Goal: Task Accomplishment & Management: Complete application form

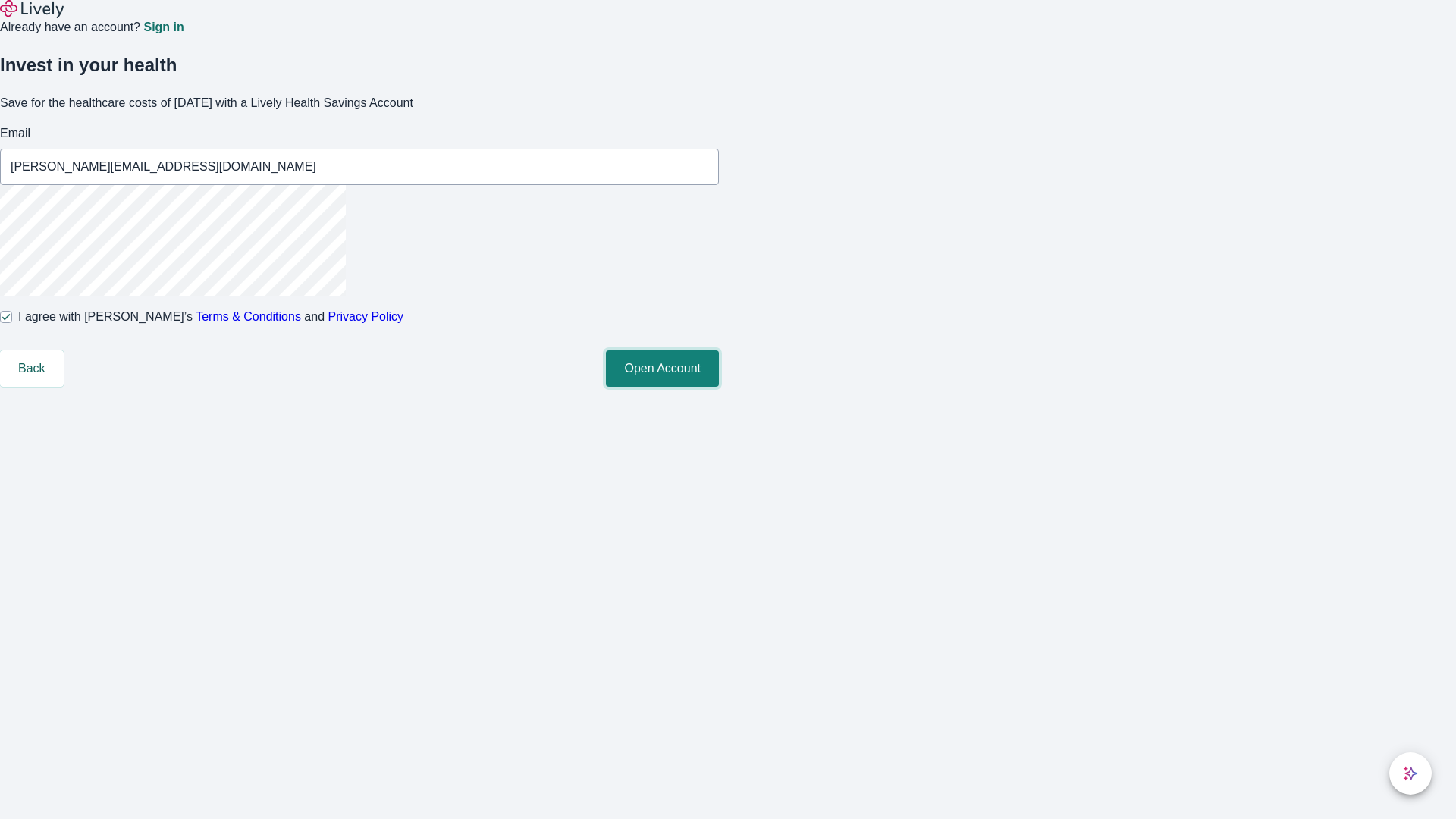
click at [719, 387] on button "Open Account" at bounding box center [662, 368] width 113 height 36
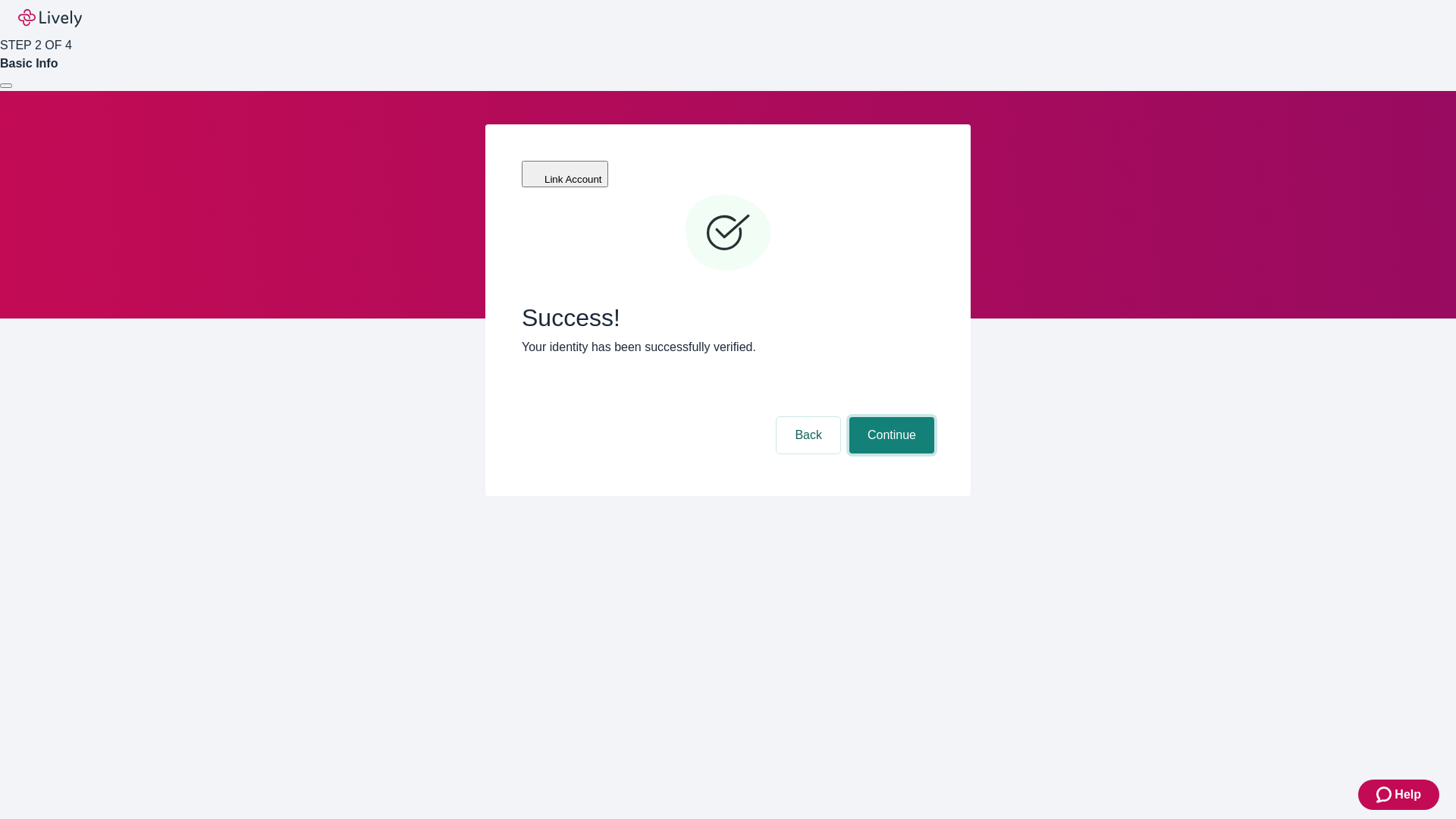
click at [890, 417] on button "Continue" at bounding box center [891, 435] width 85 height 36
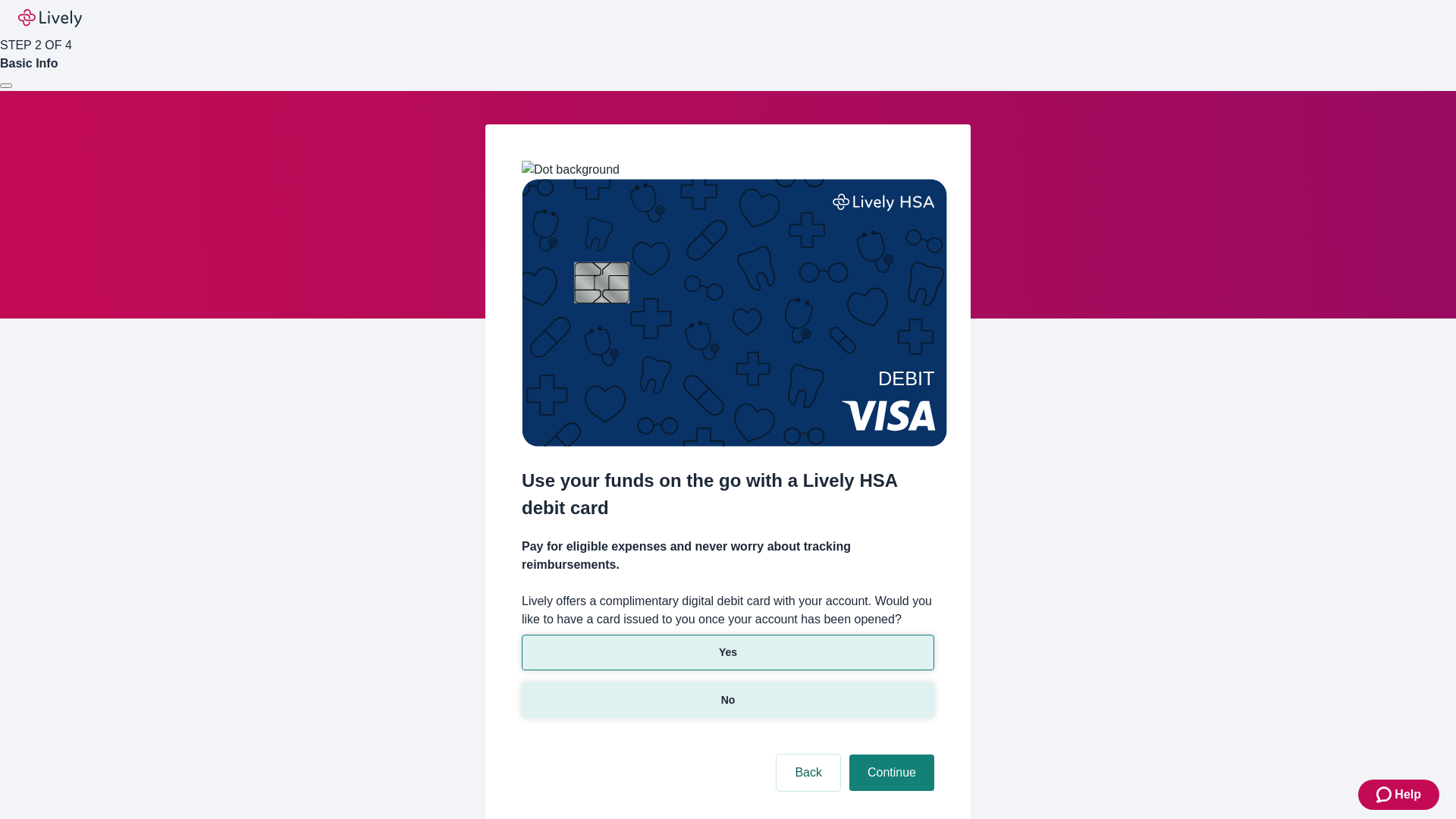
click at [727, 693] on p "No" at bounding box center [728, 700] width 14 height 16
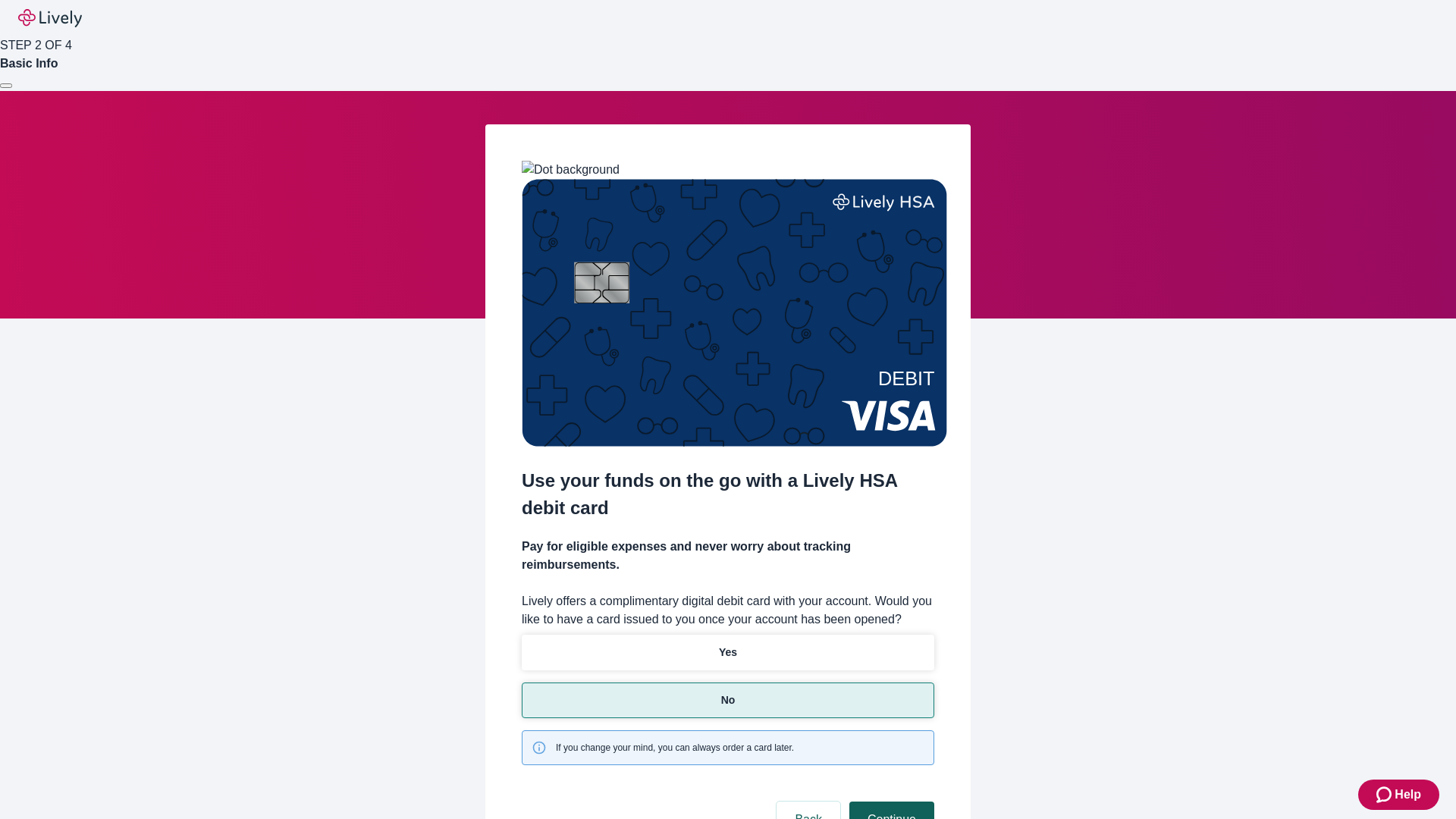
click at [890, 802] on button "Continue" at bounding box center [891, 820] width 85 height 36
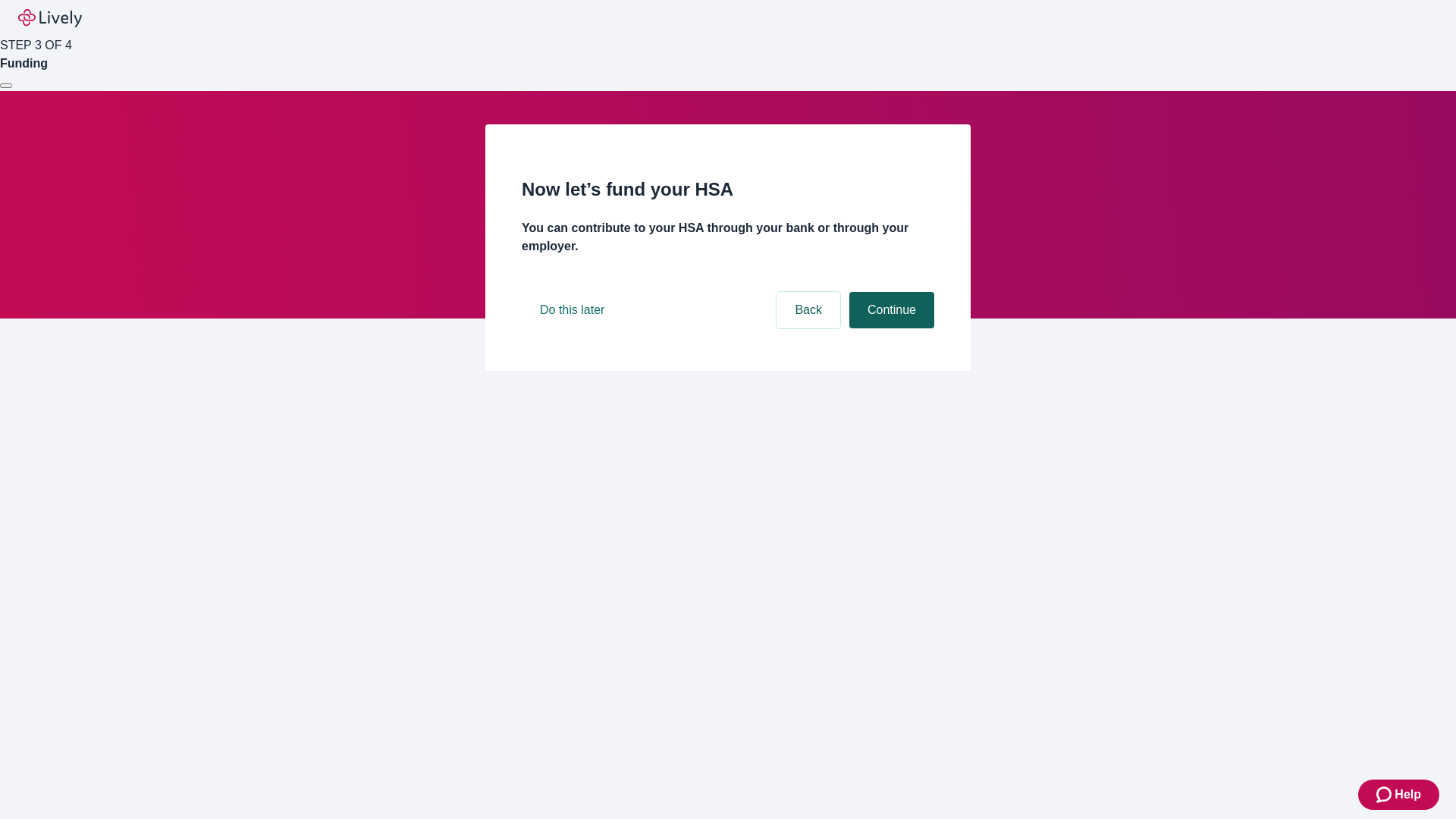
click at [890, 329] on button "Continue" at bounding box center [891, 310] width 85 height 36
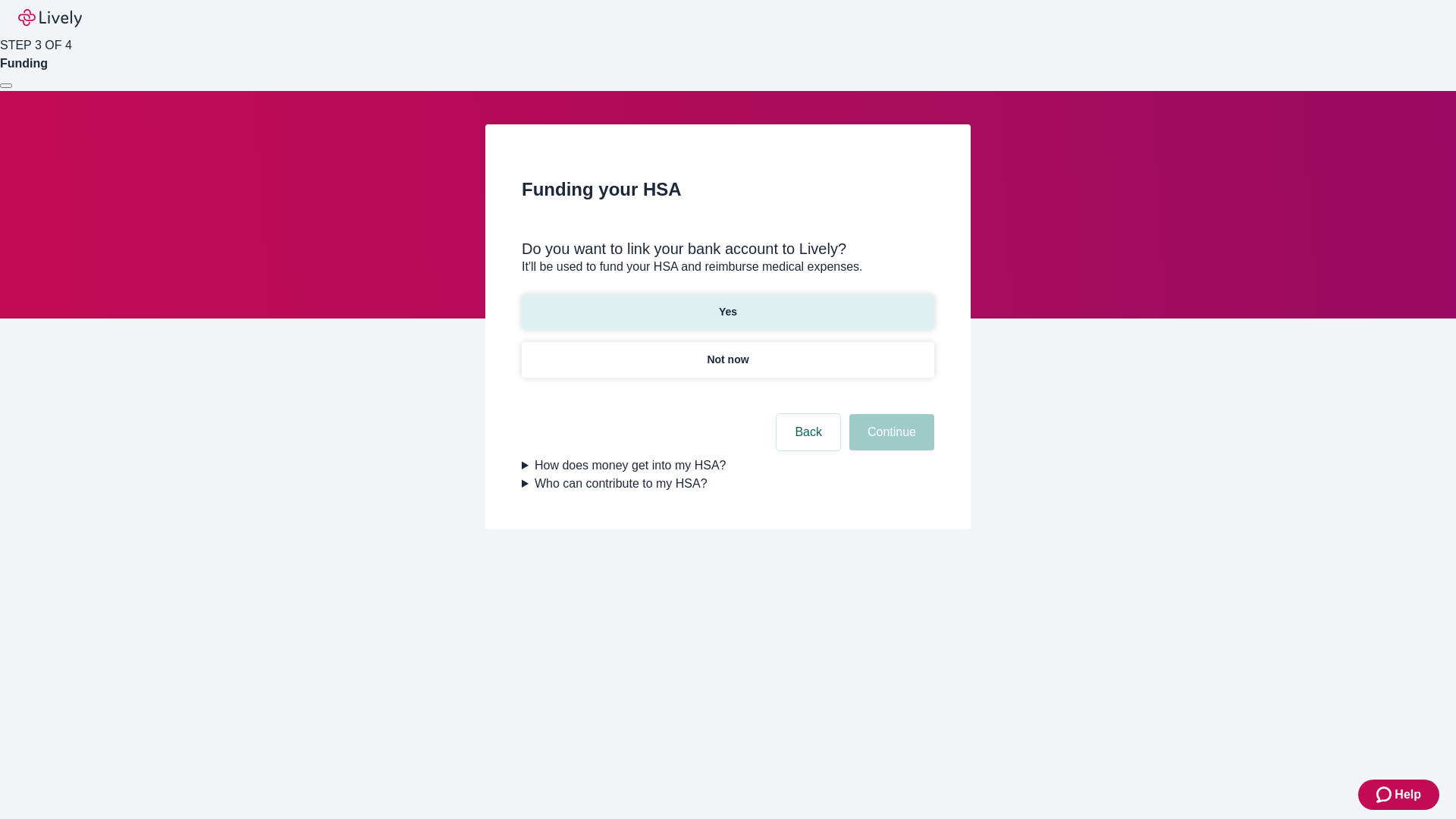
click at [727, 304] on p "Yes" at bounding box center [728, 312] width 19 height 16
click at [890, 415] on button "Continue" at bounding box center [891, 432] width 85 height 36
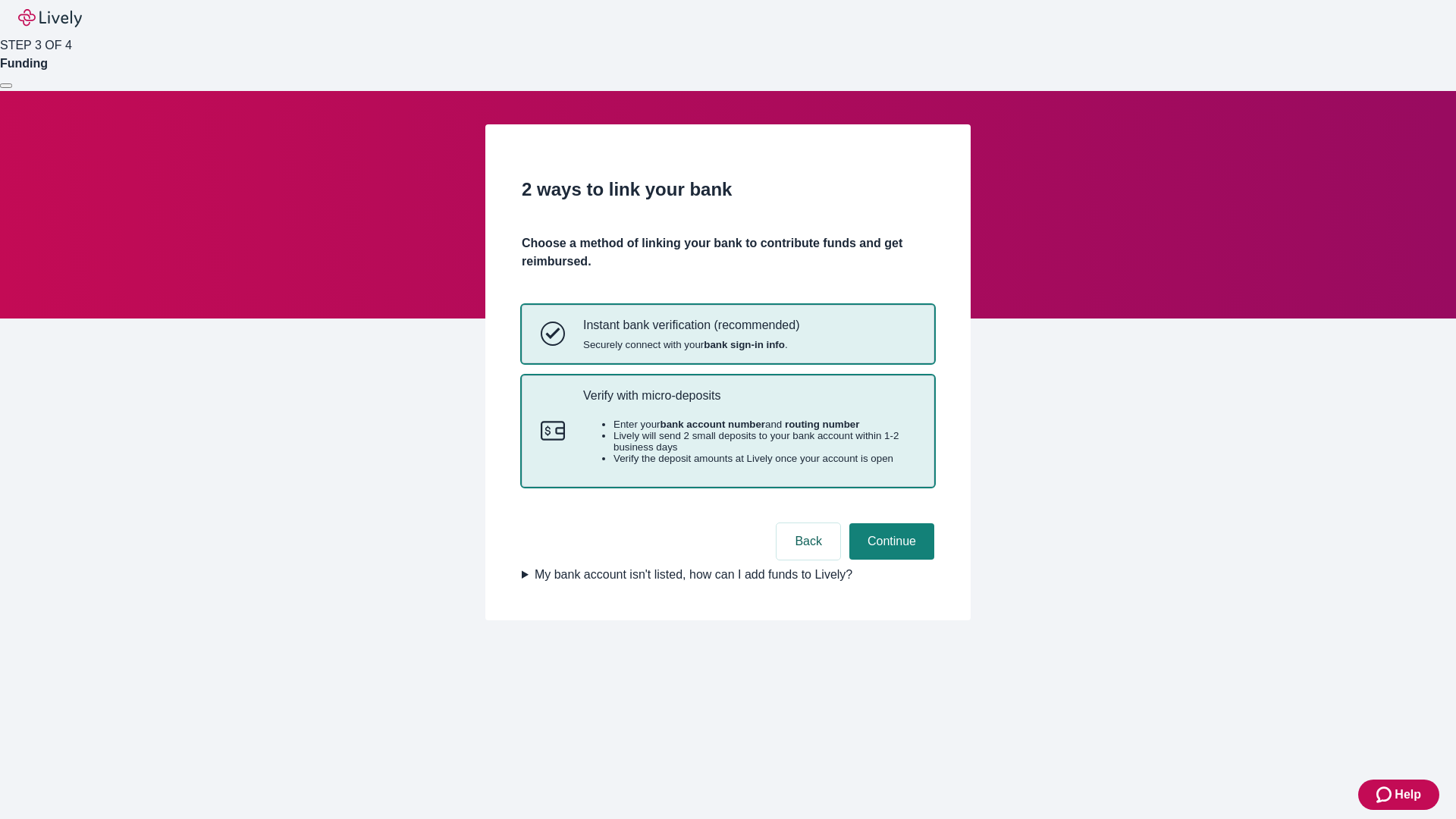
click at [748, 403] on p "Verify with micro-deposits" at bounding box center [749, 395] width 332 height 14
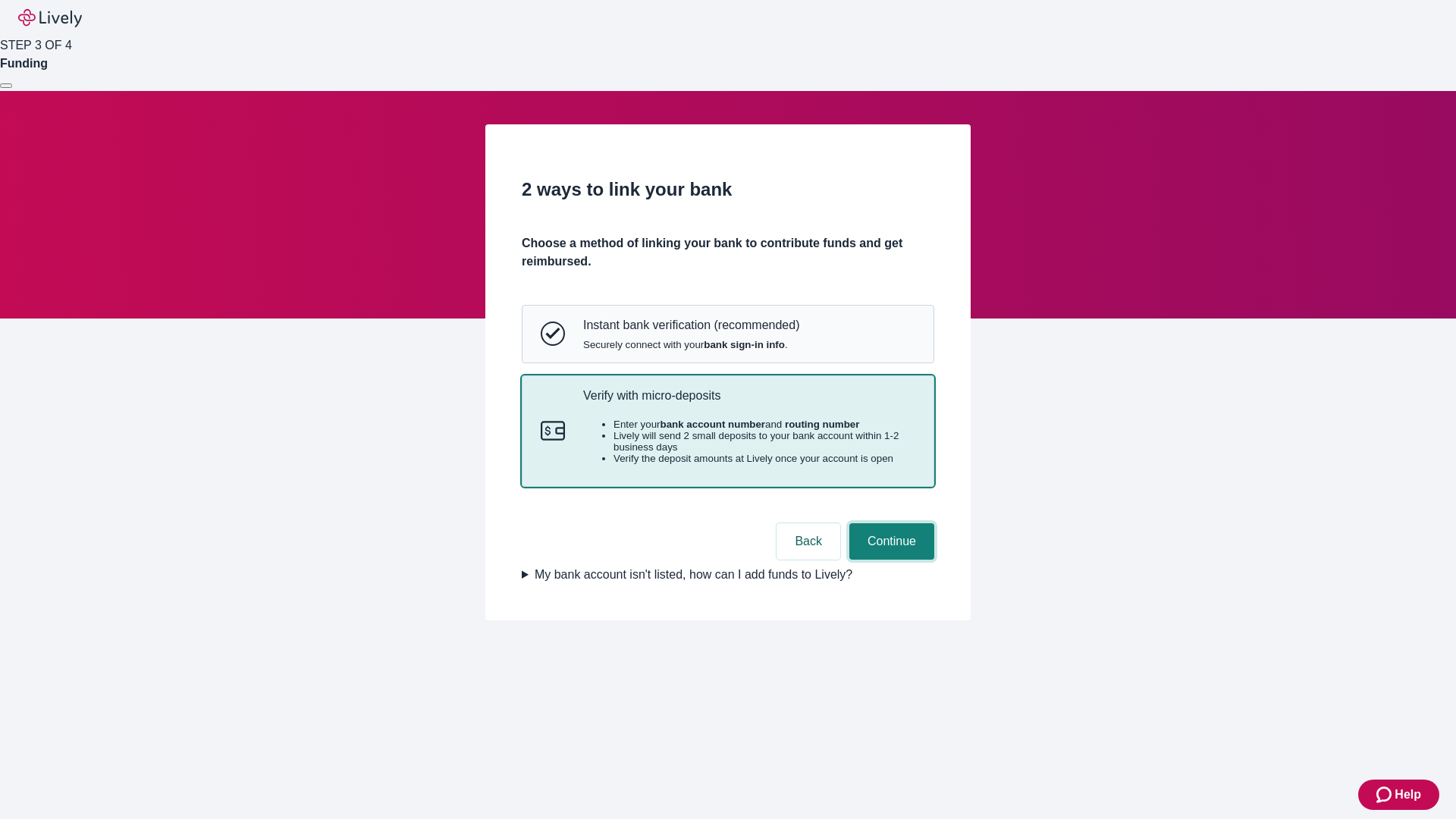
click at [890, 559] on button "Continue" at bounding box center [891, 541] width 85 height 36
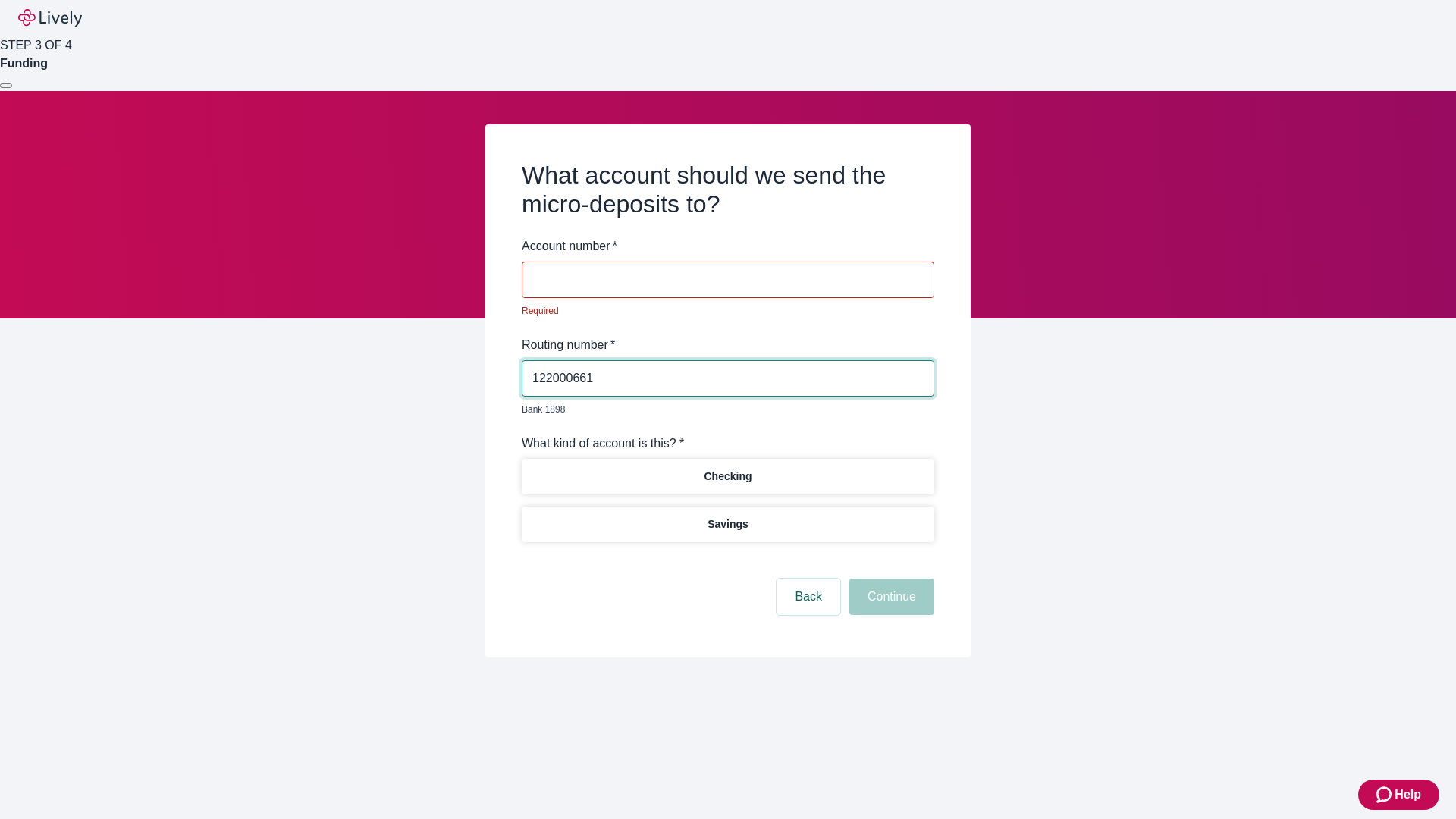
type input "122000661"
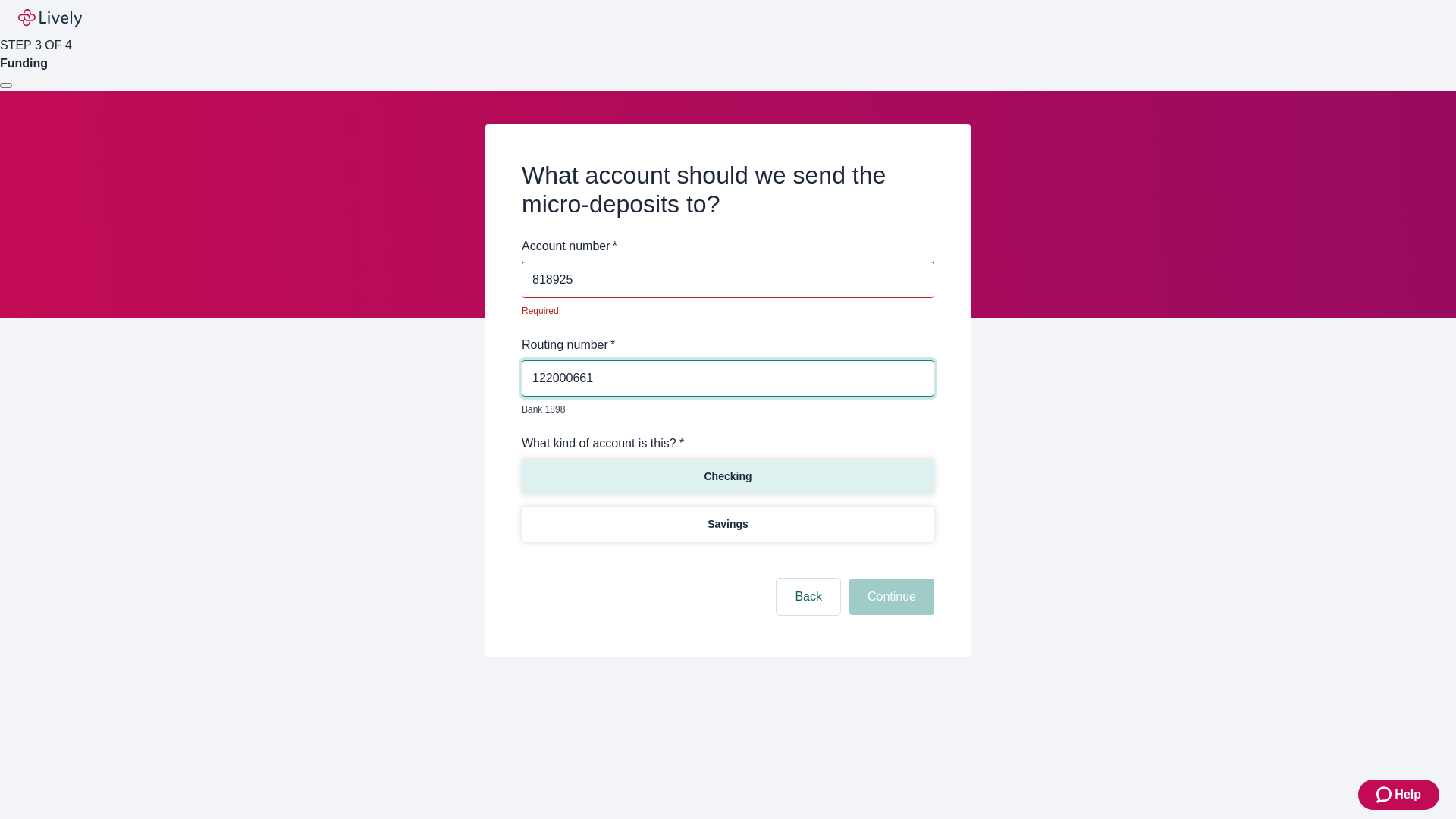
type input "818925"
click at [727, 468] on p "Checking" at bounding box center [727, 476] width 48 height 16
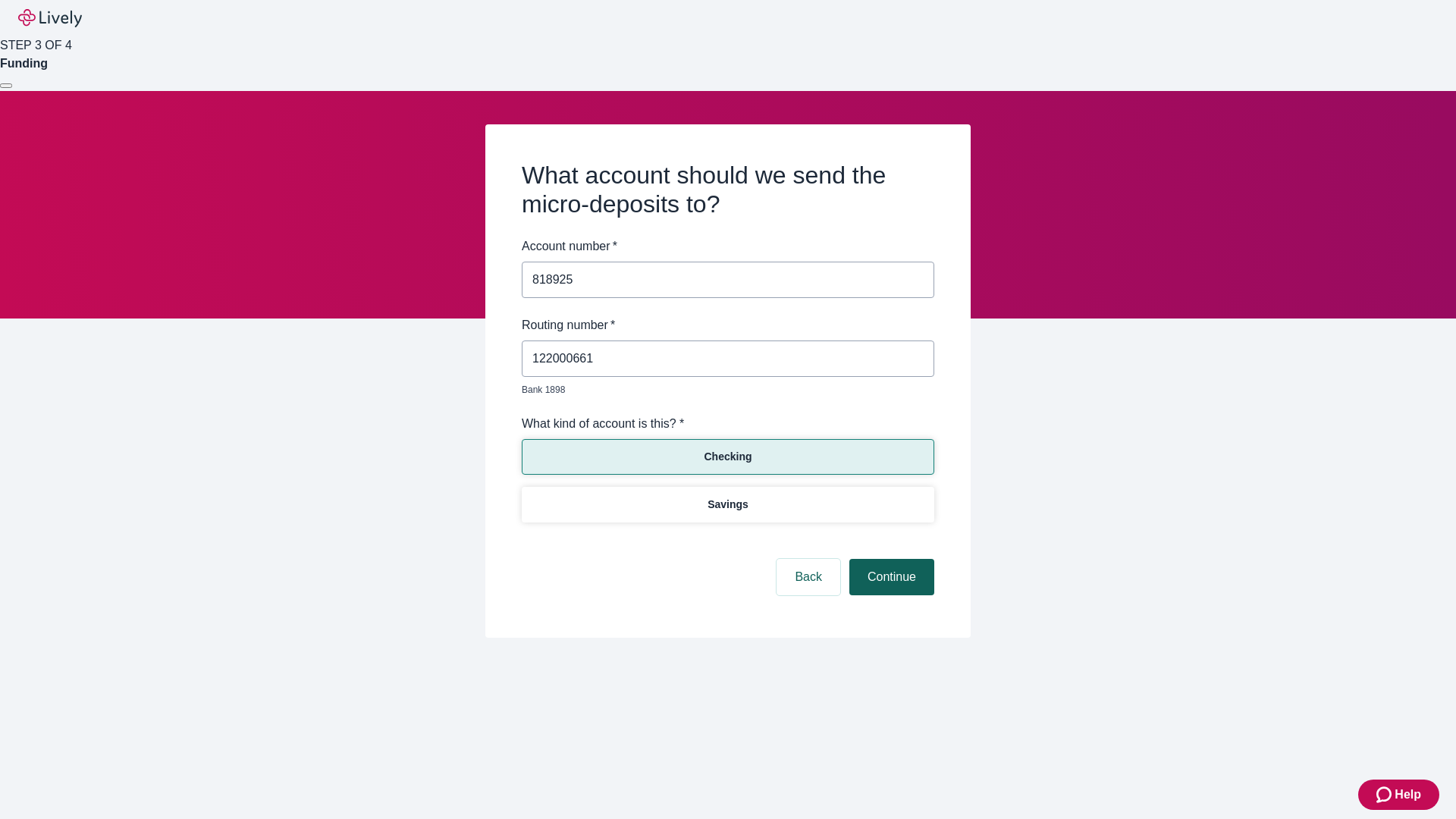
click at [890, 559] on button "Continue" at bounding box center [891, 576] width 85 height 36
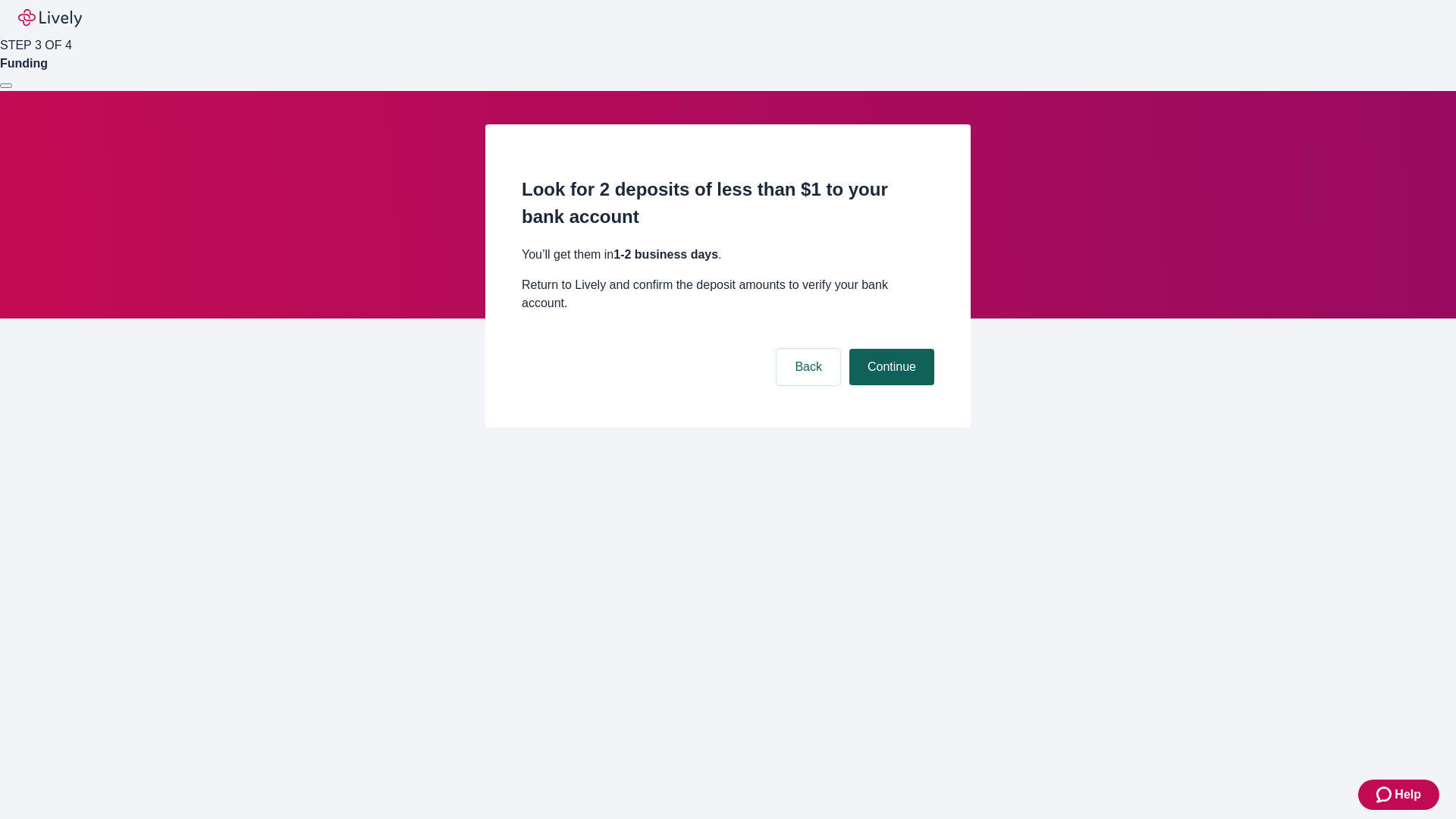
click at [890, 349] on button "Continue" at bounding box center [891, 367] width 85 height 36
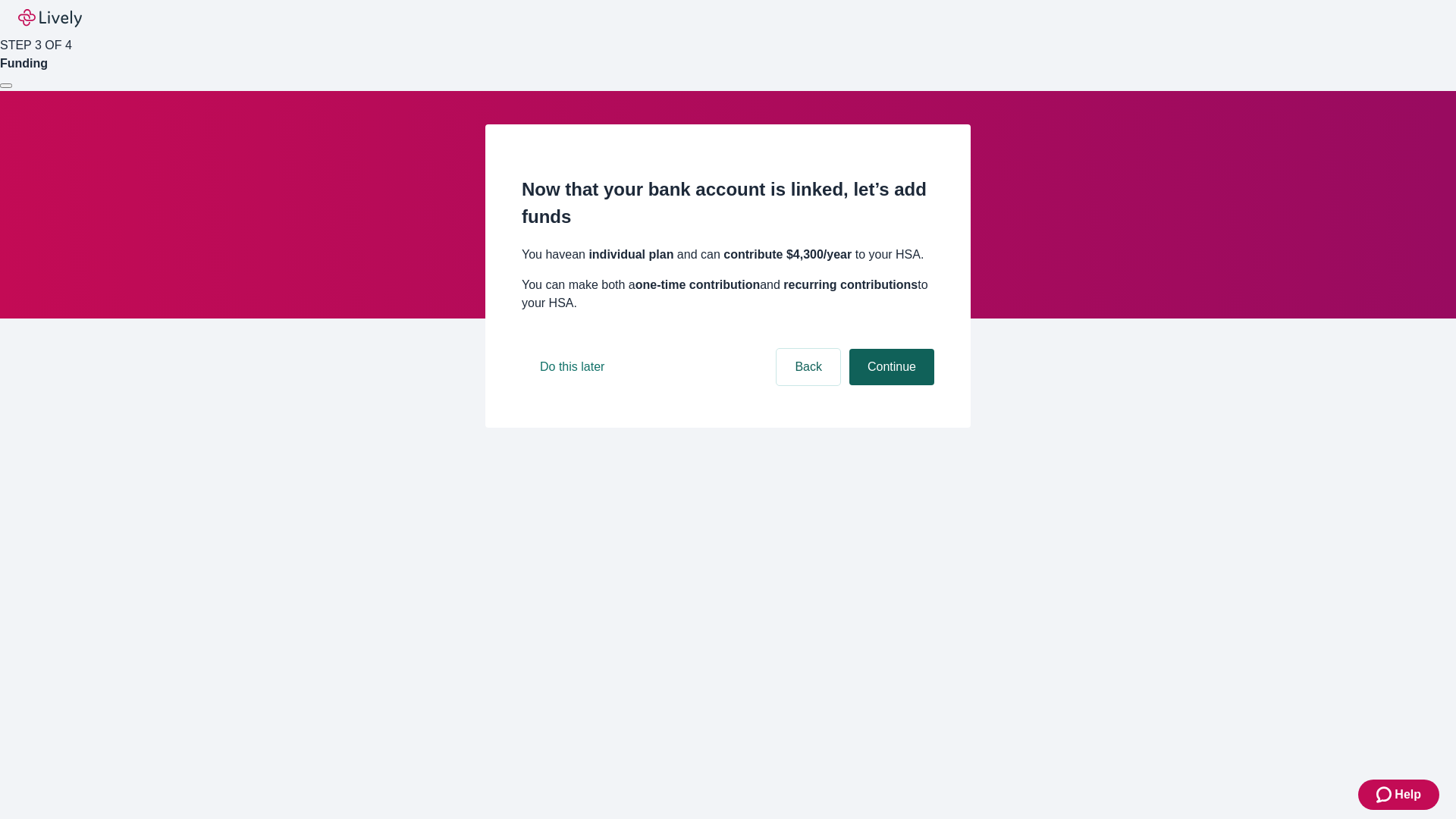
click at [890, 385] on button "Continue" at bounding box center [891, 367] width 85 height 36
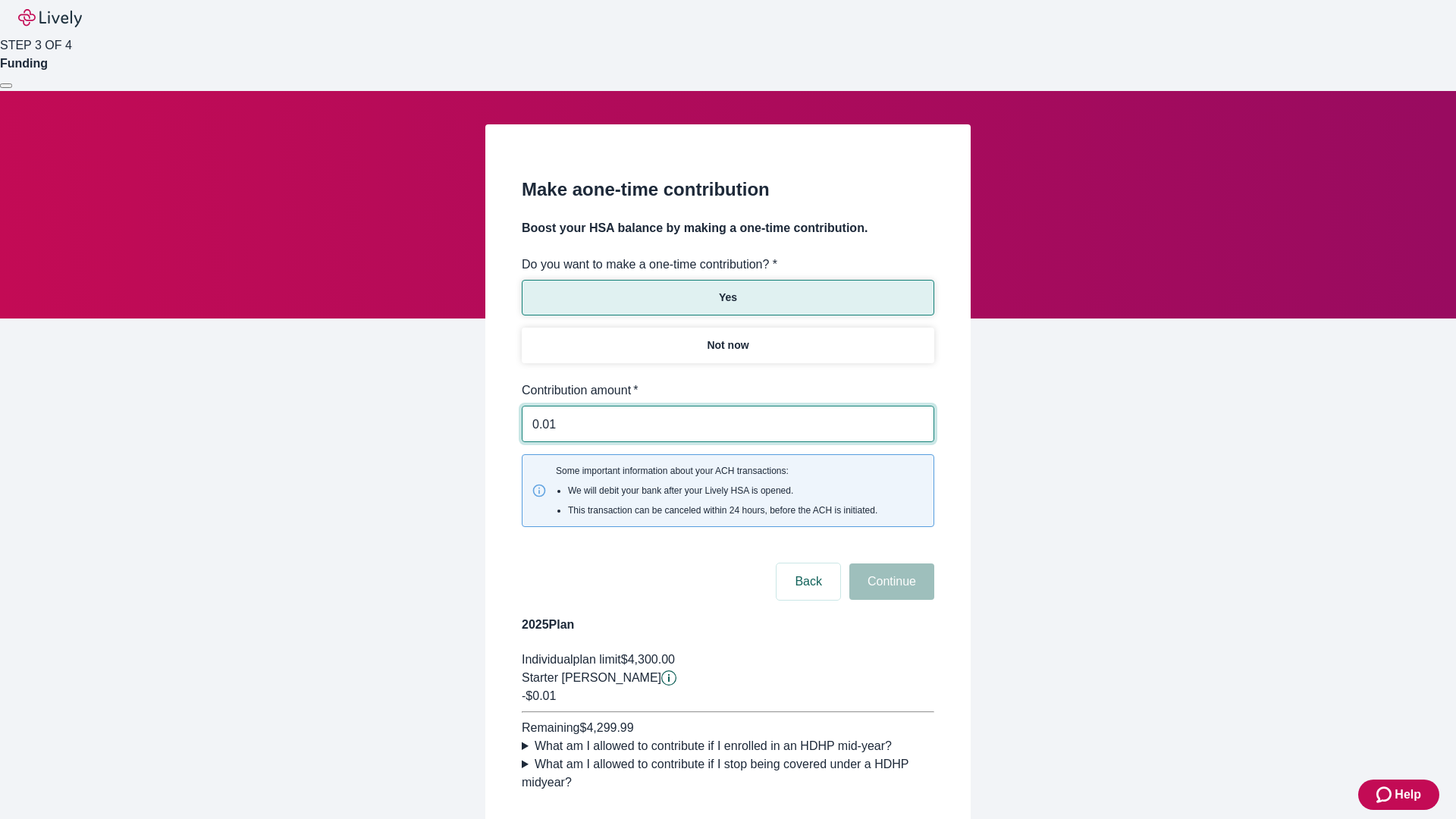
type input "0.01"
click at [890, 564] on button "Continue" at bounding box center [891, 581] width 85 height 36
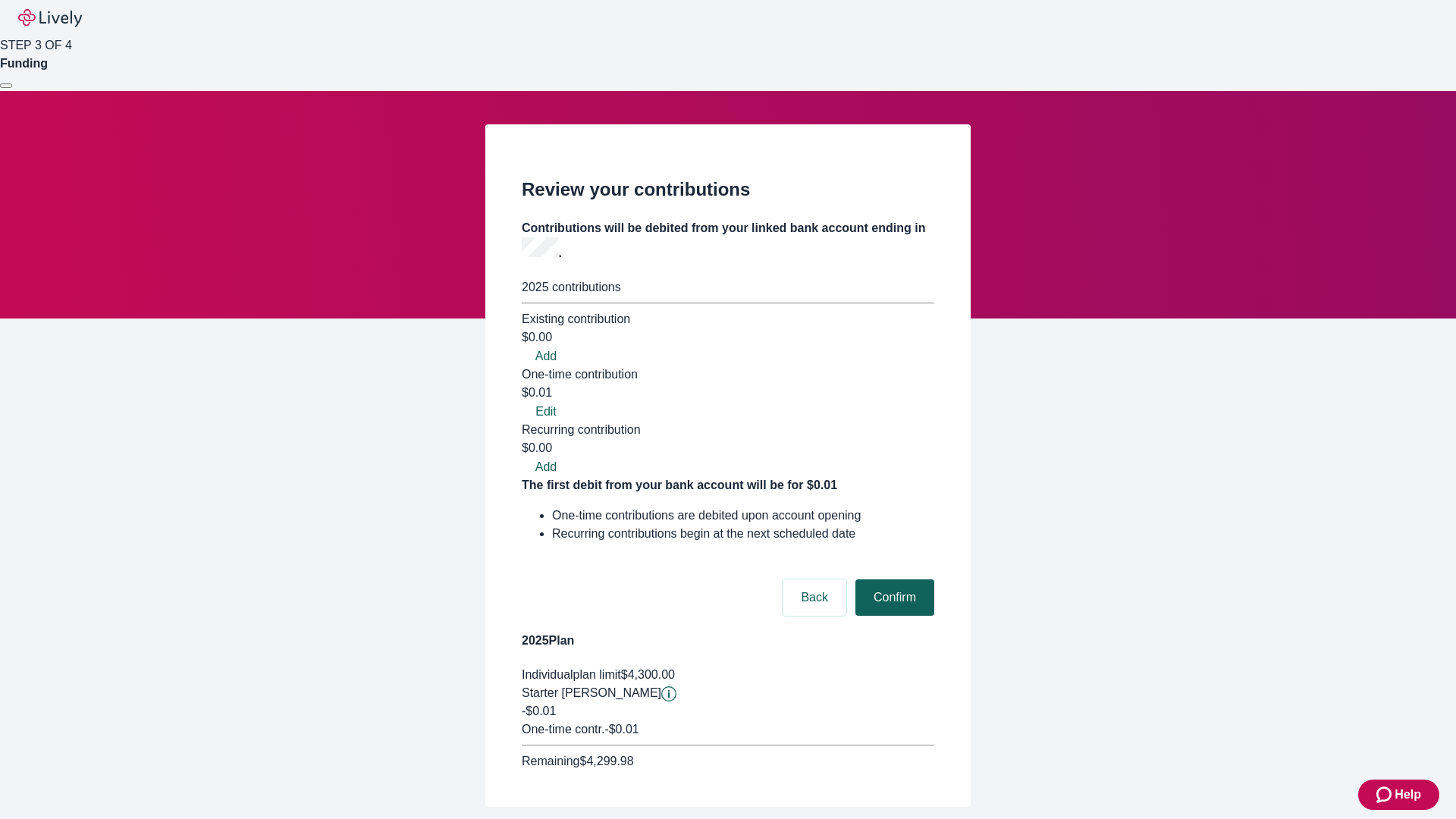
click at [893, 580] on button "Confirm" at bounding box center [895, 597] width 79 height 36
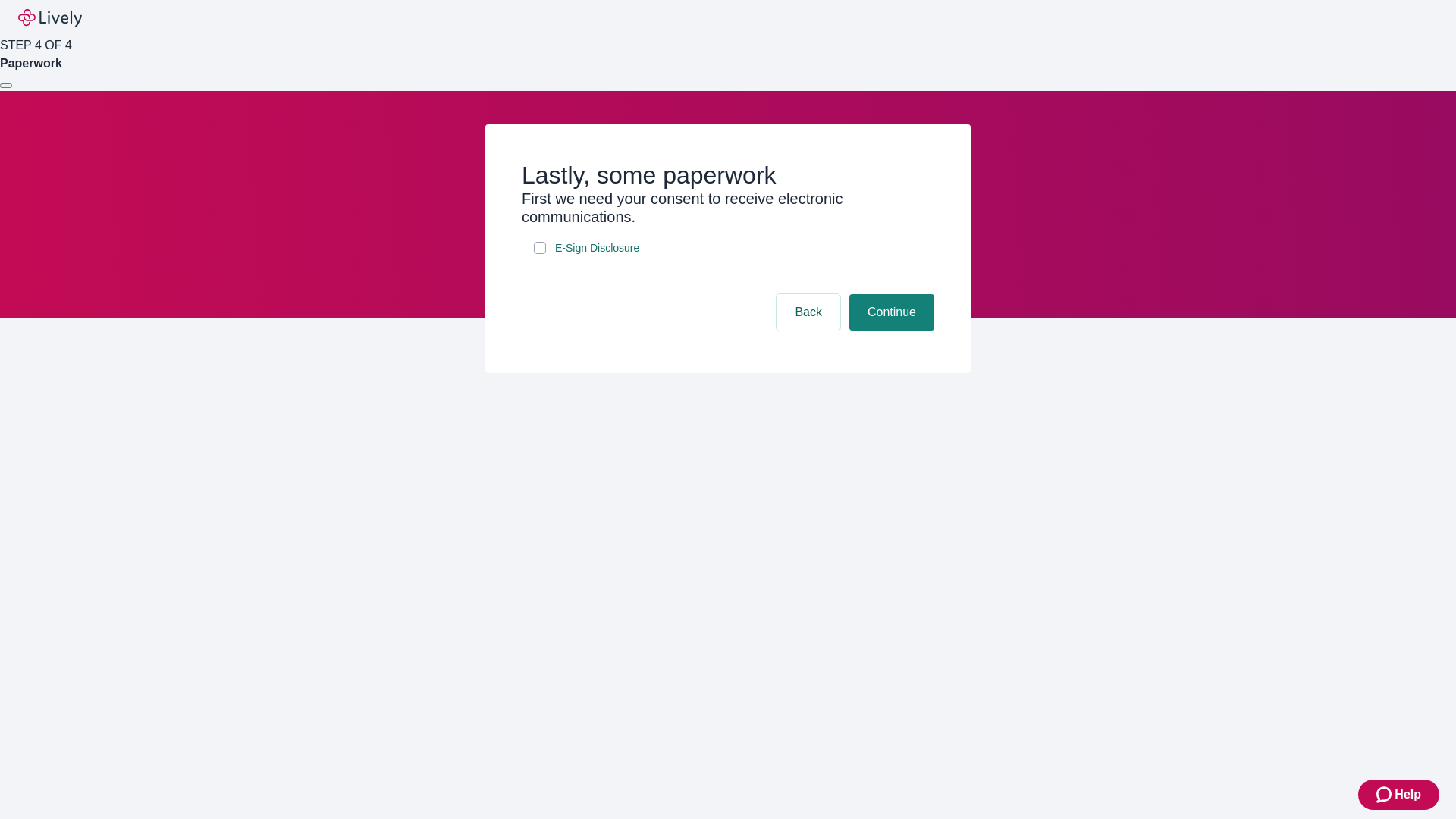
click at [540, 254] on input "E-Sign Disclosure" at bounding box center [540, 248] width 12 height 12
checkbox input "true"
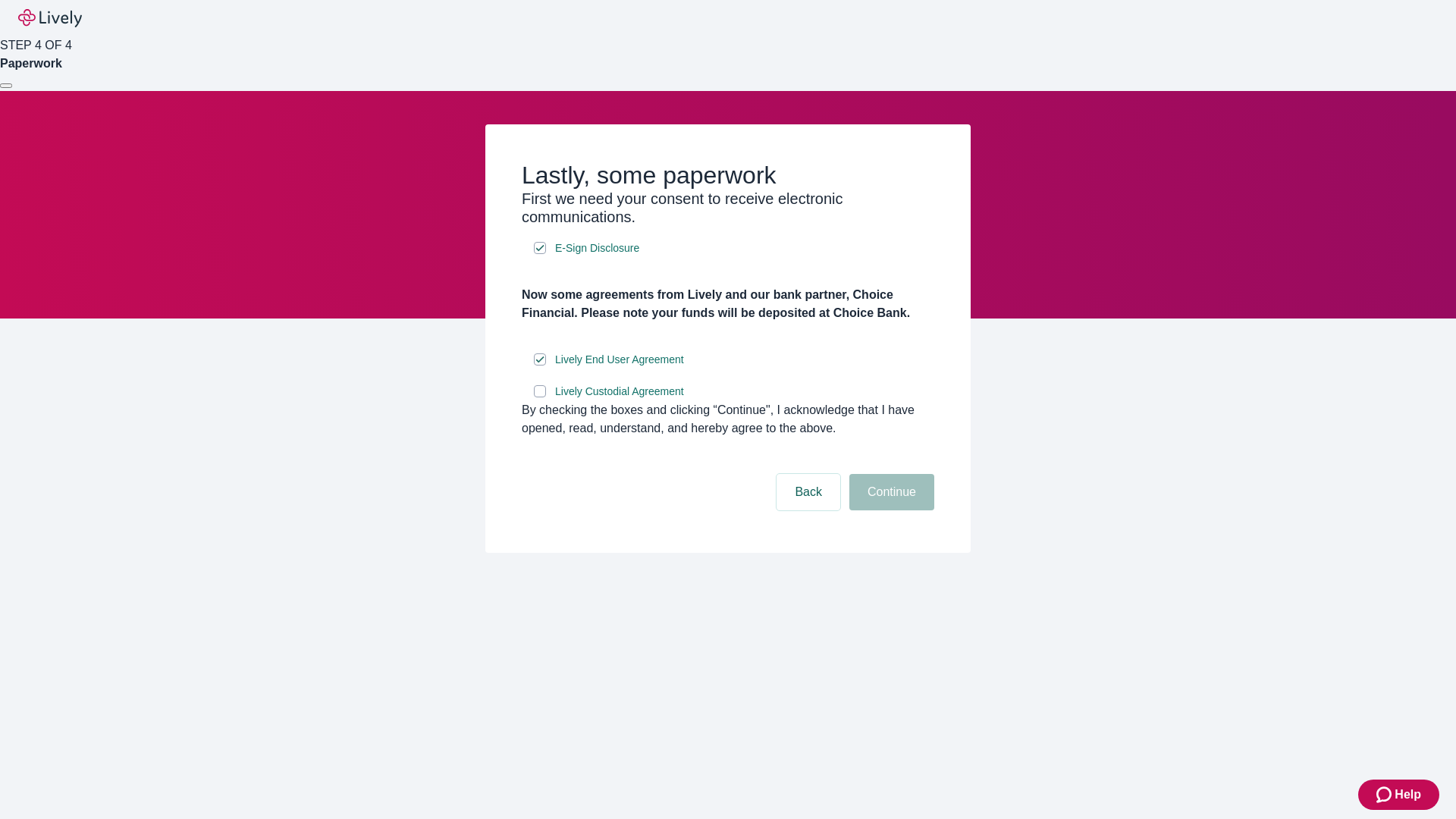
click at [540, 398] on input "Lively Custodial Agreement" at bounding box center [540, 391] width 12 height 12
checkbox input "true"
click at [890, 511] on button "Continue" at bounding box center [891, 492] width 85 height 36
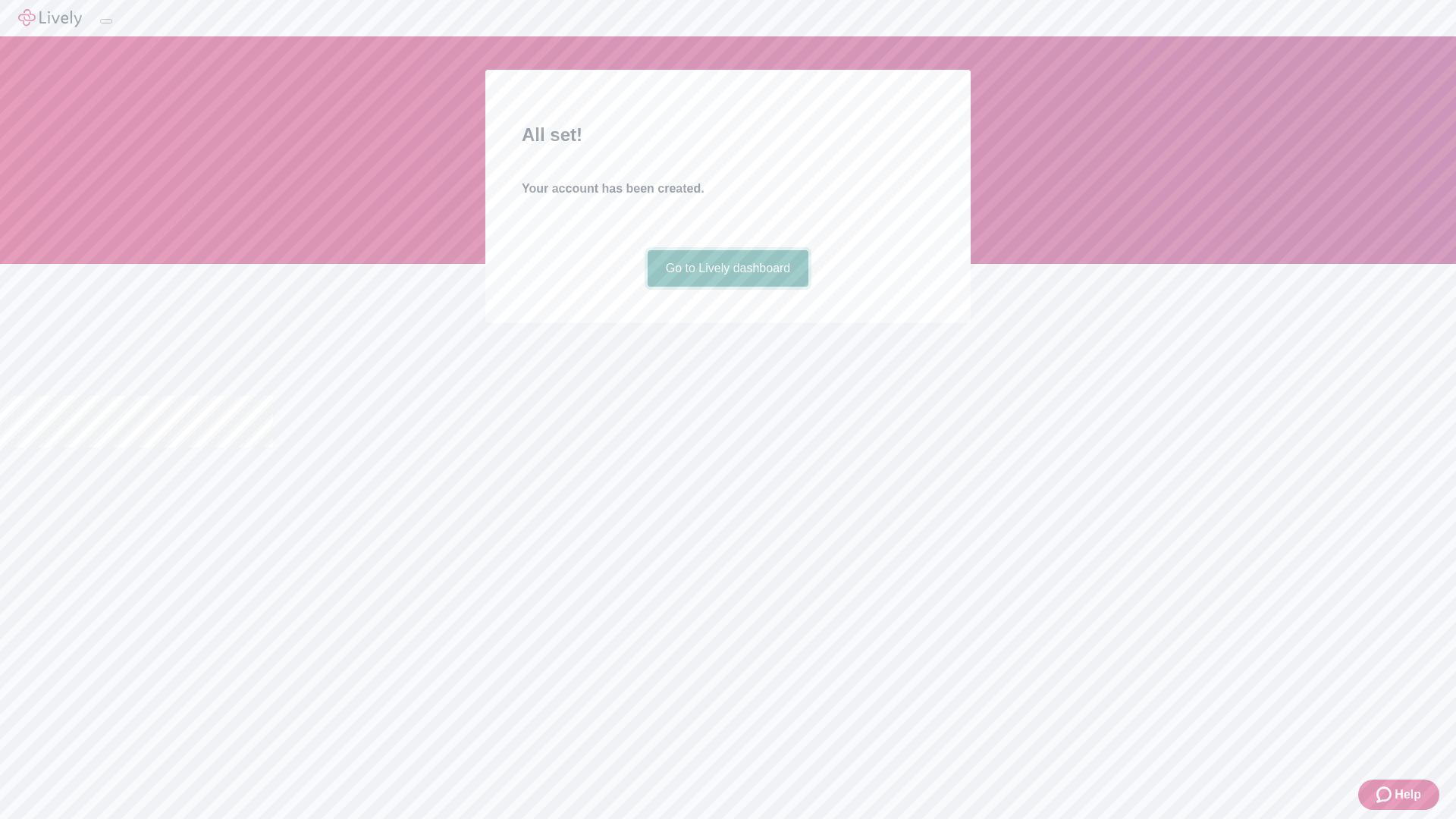
click at [727, 286] on link "Go to Lively dashboard" at bounding box center [729, 268] width 162 height 36
